Goal: Task Accomplishment & Management: Use online tool/utility

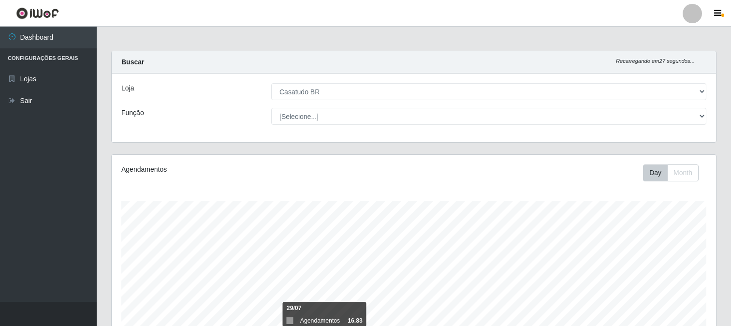
select select "197"
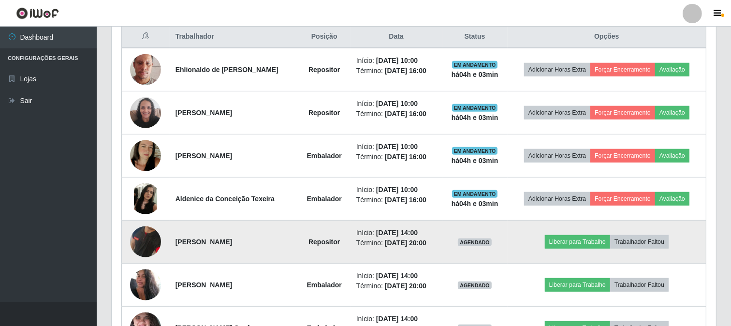
scroll to position [446, 0]
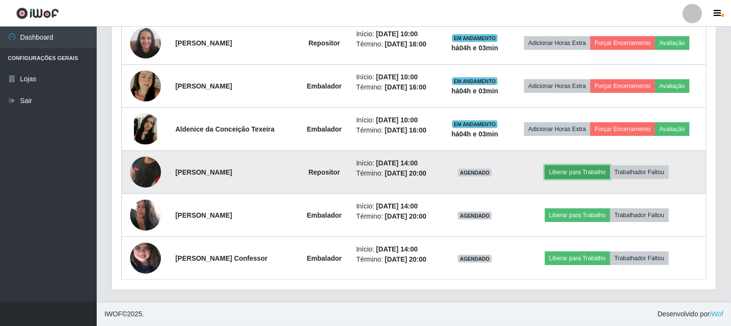
click at [584, 170] on button "Liberar para Trabalho" at bounding box center [577, 172] width 65 height 14
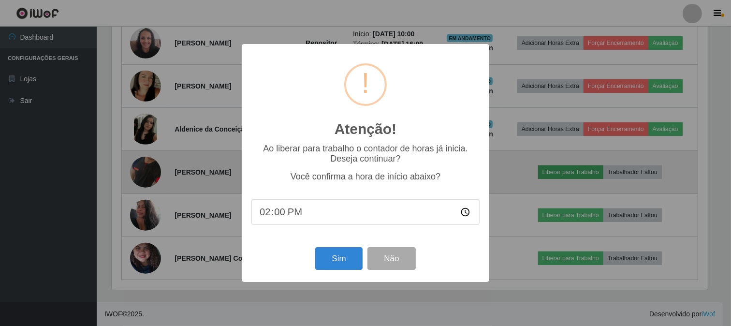
scroll to position [200, 598]
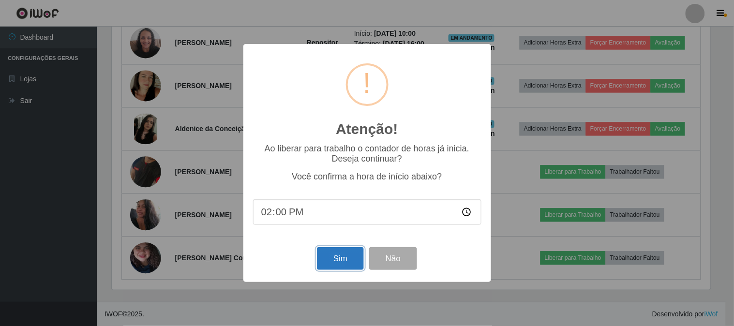
click at [336, 262] on button "Sim" at bounding box center [340, 258] width 47 height 23
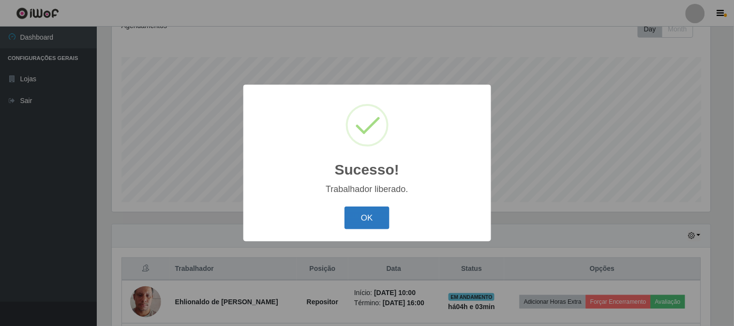
click at [374, 220] on button "OK" at bounding box center [366, 217] width 45 height 23
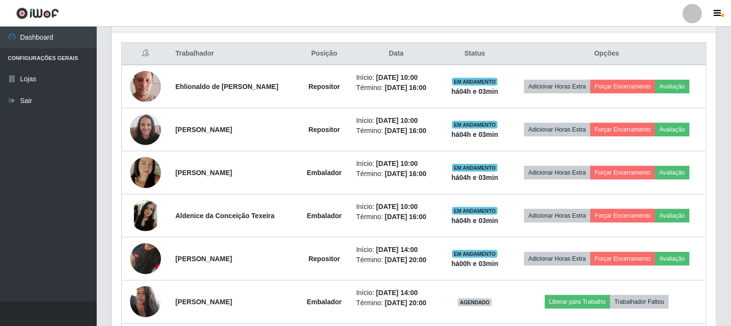
scroll to position [446, 0]
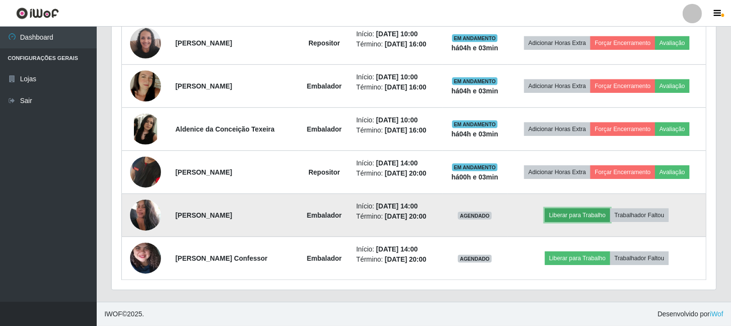
click at [562, 213] on button "Liberar para Trabalho" at bounding box center [577, 215] width 65 height 14
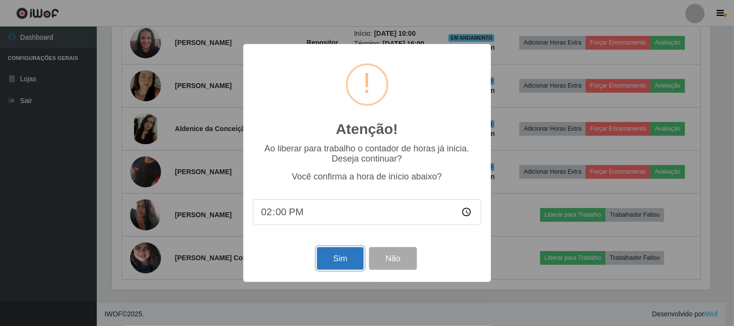
click at [335, 253] on button "Sim" at bounding box center [340, 258] width 47 height 23
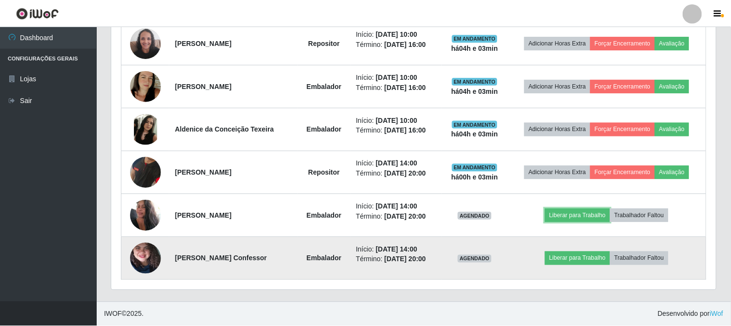
scroll to position [200, 604]
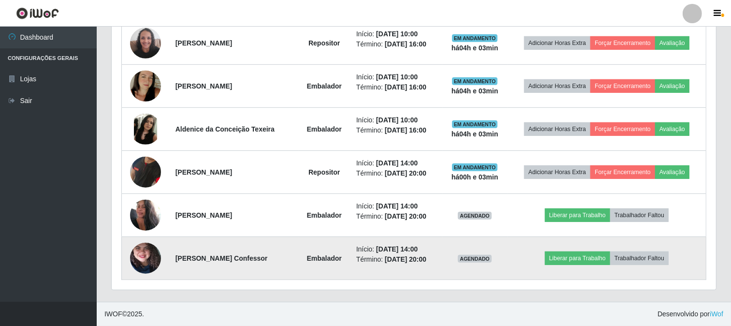
click at [142, 258] on img at bounding box center [145, 258] width 31 height 69
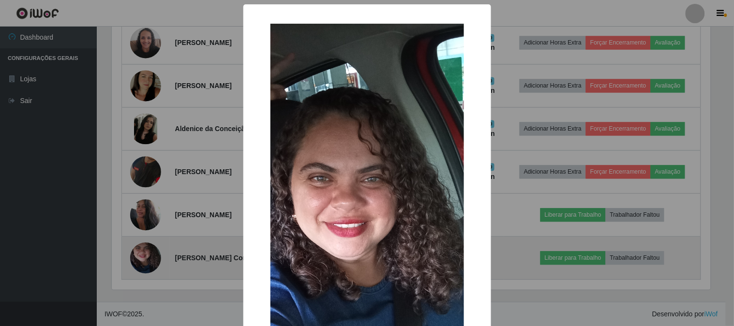
click at [142, 258] on div "× OK Cancel" at bounding box center [367, 163] width 734 height 326
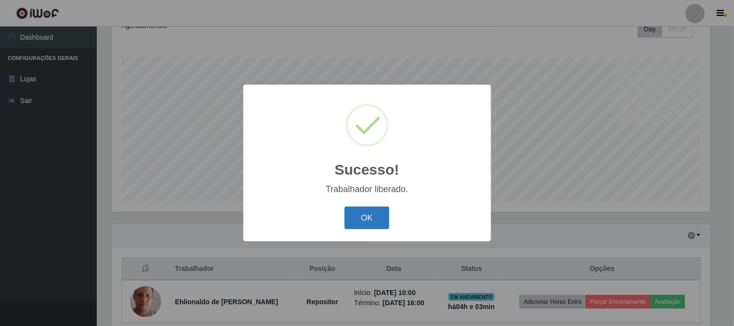
click at [351, 214] on button "OK" at bounding box center [366, 217] width 45 height 23
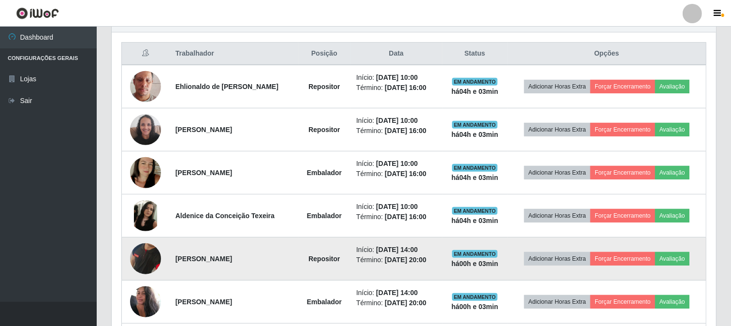
scroll to position [446, 0]
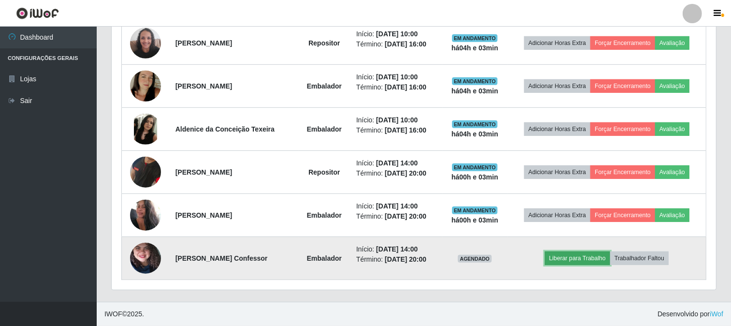
click at [575, 257] on button "Liberar para Trabalho" at bounding box center [577, 258] width 65 height 14
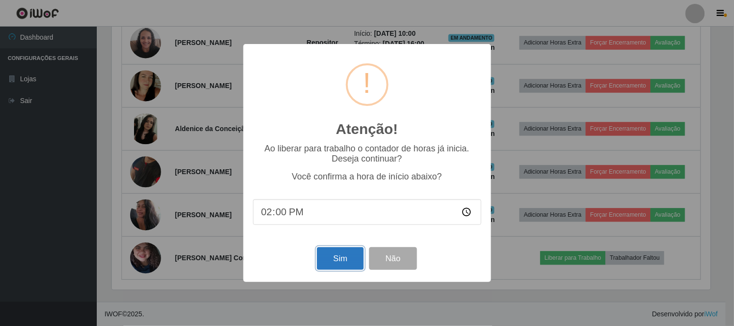
click at [336, 260] on button "Sim" at bounding box center [340, 258] width 47 height 23
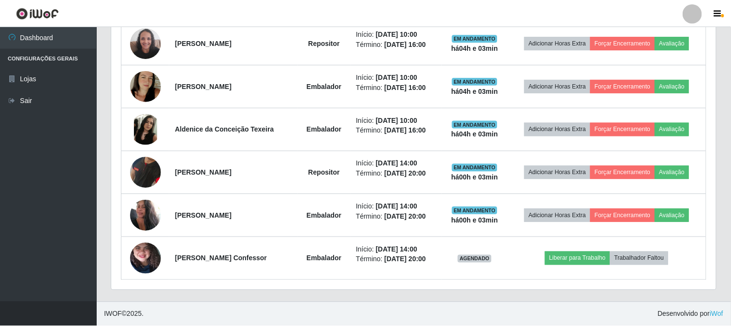
scroll to position [0, 0]
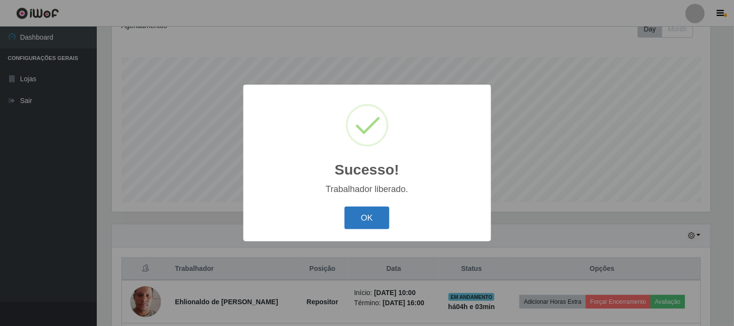
click at [364, 215] on button "OK" at bounding box center [366, 217] width 45 height 23
